Goal: Information Seeking & Learning: Learn about a topic

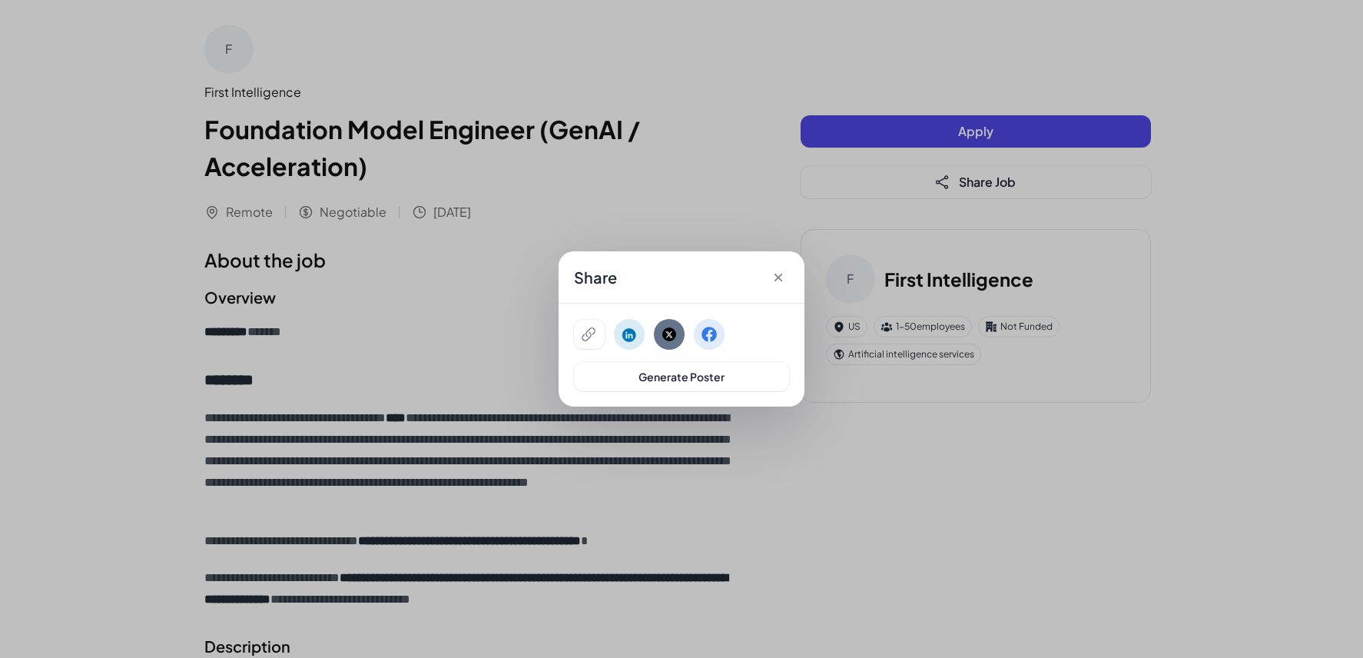
click at [591, 339] on icon at bounding box center [588, 333] width 15 height 15
click at [780, 273] on icon at bounding box center [777, 277] width 15 height 15
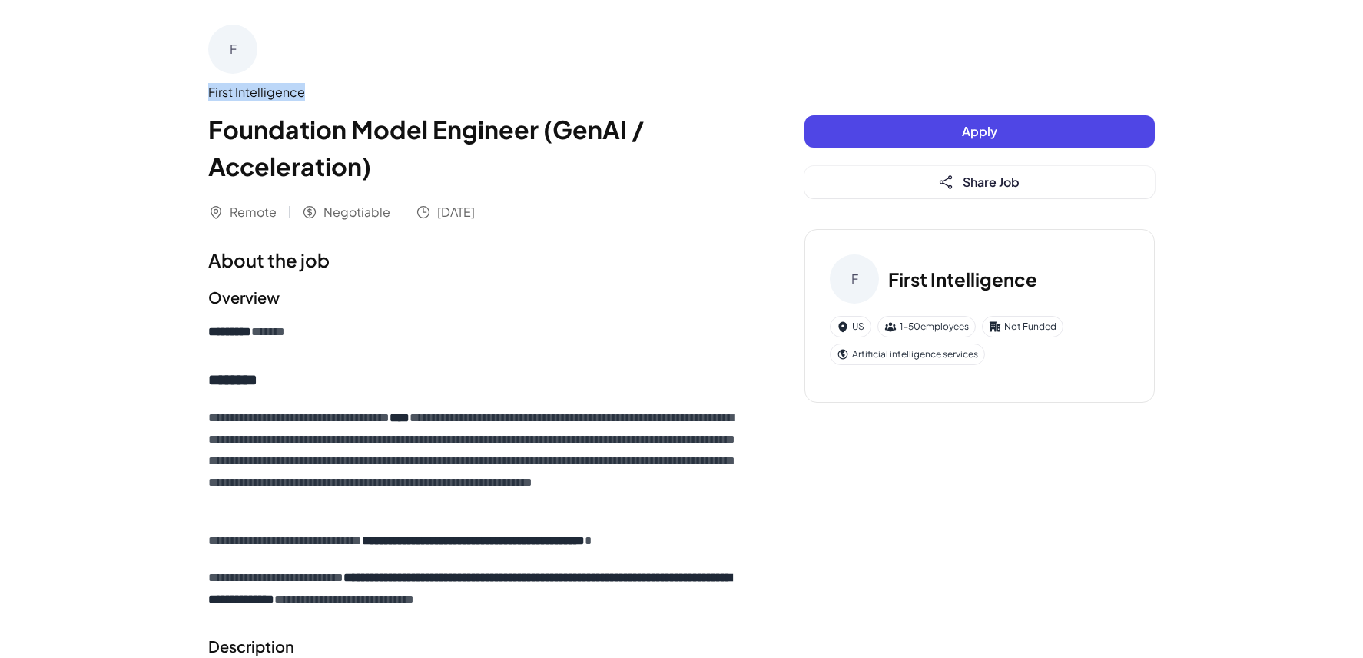
drag, startPoint x: 181, startPoint y: 88, endPoint x: 391, endPoint y: 83, distance: 209.8
copy div "First Intelligence"
click at [604, 249] on h1 "About the job" at bounding box center [475, 260] width 535 height 28
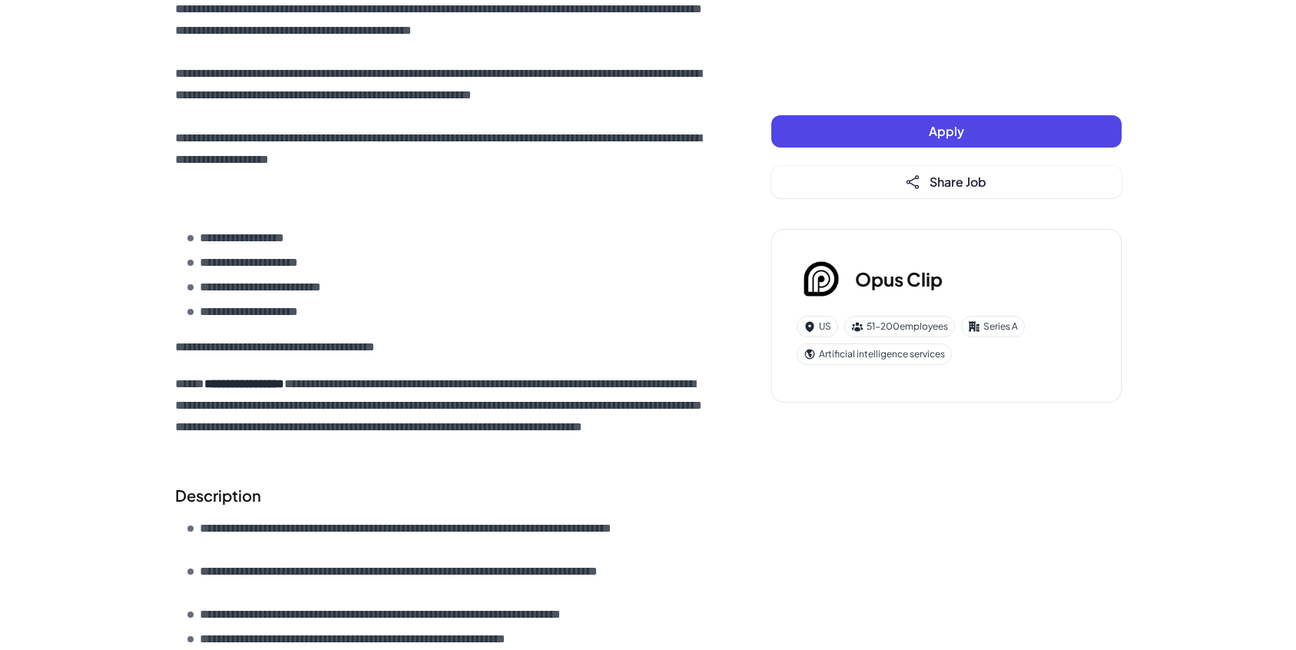
scroll to position [502, 0]
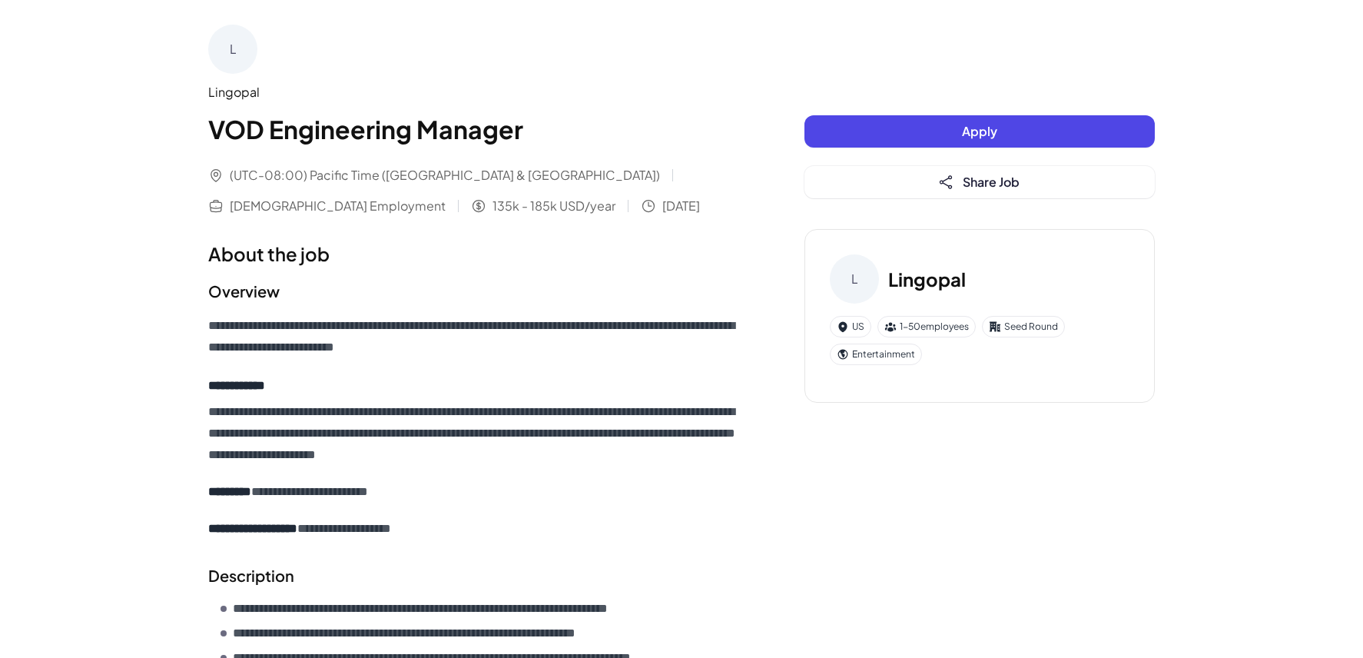
click at [571, 486] on p "**********" at bounding box center [475, 492] width 535 height 22
click at [1002, 193] on button "Share Job" at bounding box center [979, 182] width 350 height 32
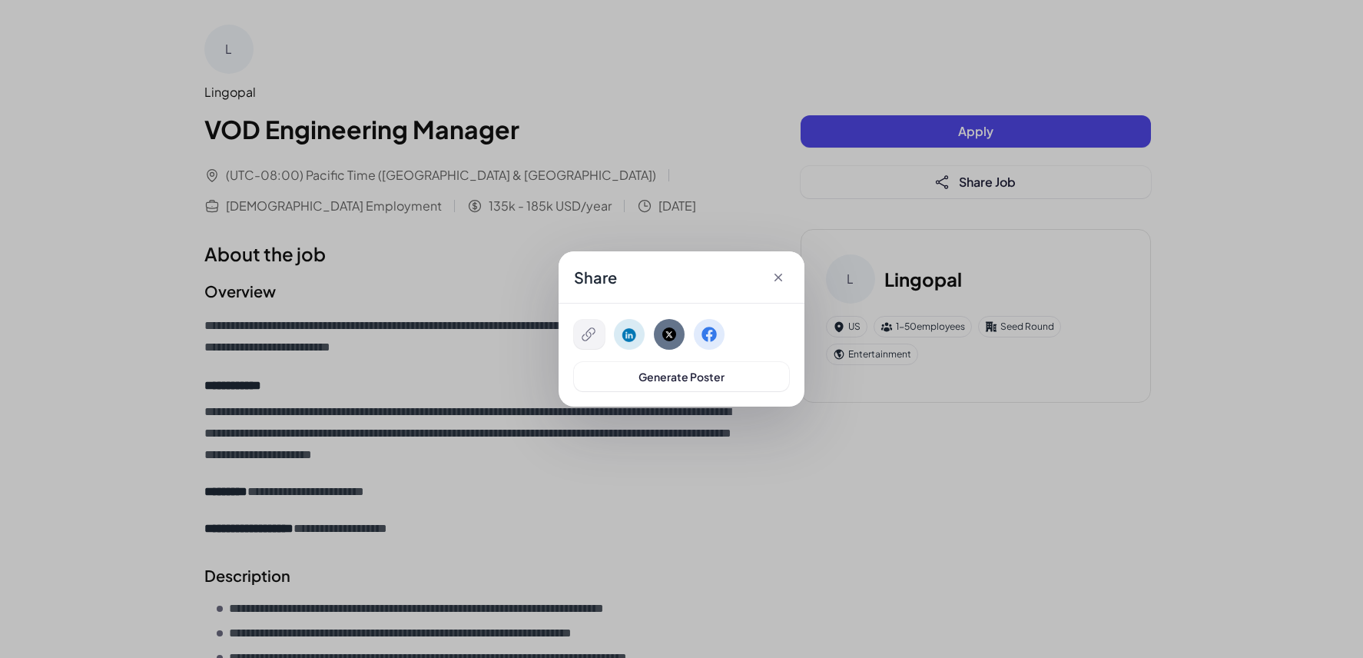
click at [588, 336] on icon at bounding box center [588, 333] width 15 height 15
click at [777, 276] on icon at bounding box center [778, 277] width 8 height 8
